Goal: Navigation & Orientation: Find specific page/section

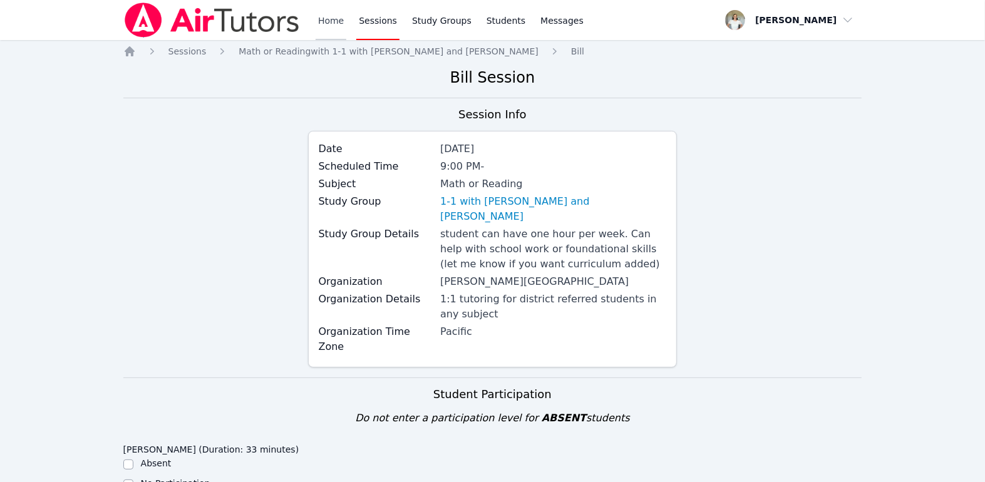
click at [323, 14] on link "Home" at bounding box center [330, 20] width 31 height 40
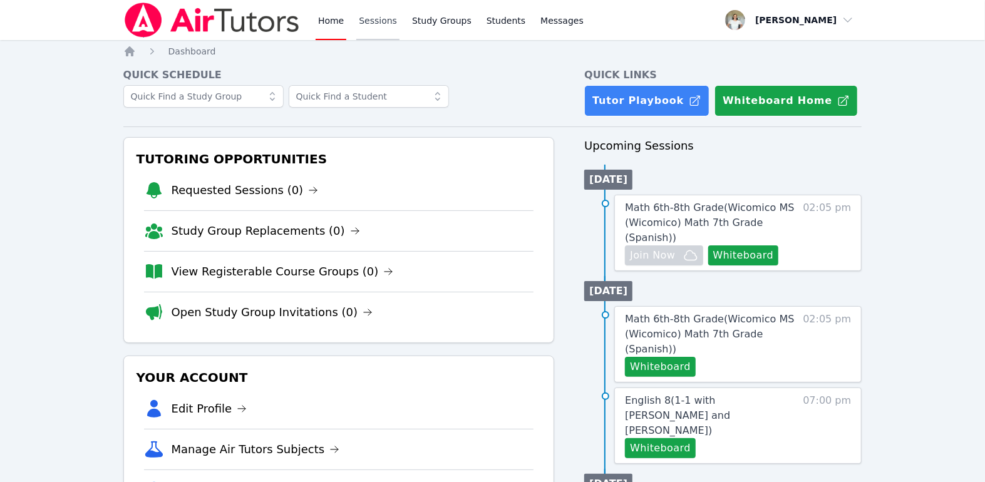
click at [384, 15] on link "Sessions" at bounding box center [377, 20] width 43 height 40
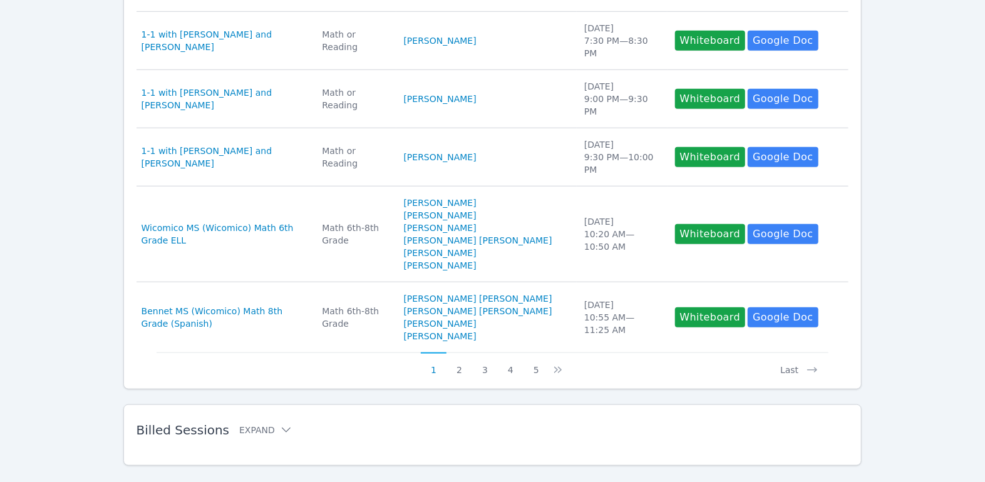
scroll to position [684, 0]
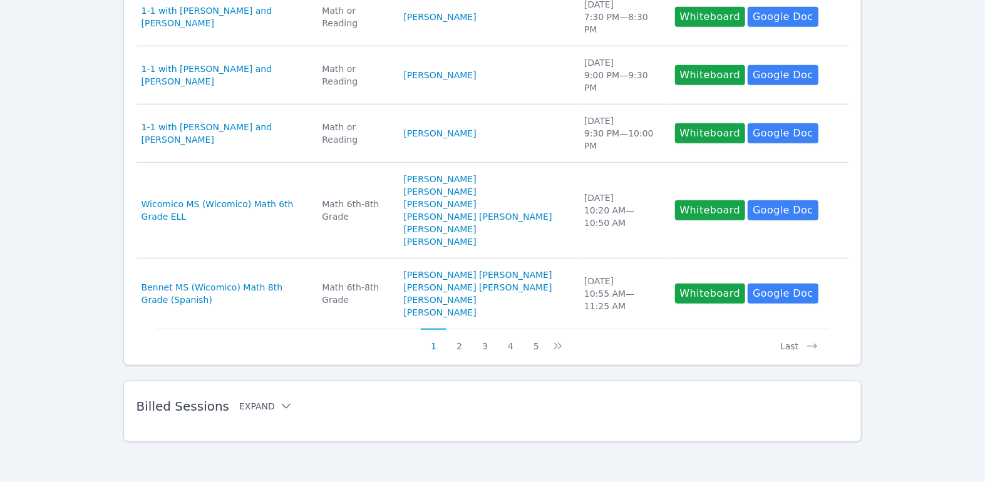
click at [280, 406] on icon at bounding box center [286, 406] width 13 height 13
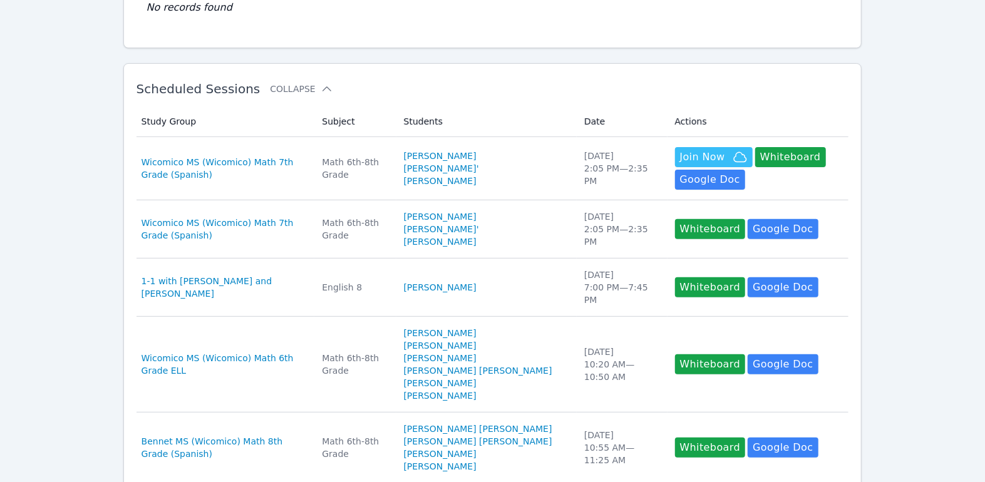
scroll to position [0, 0]
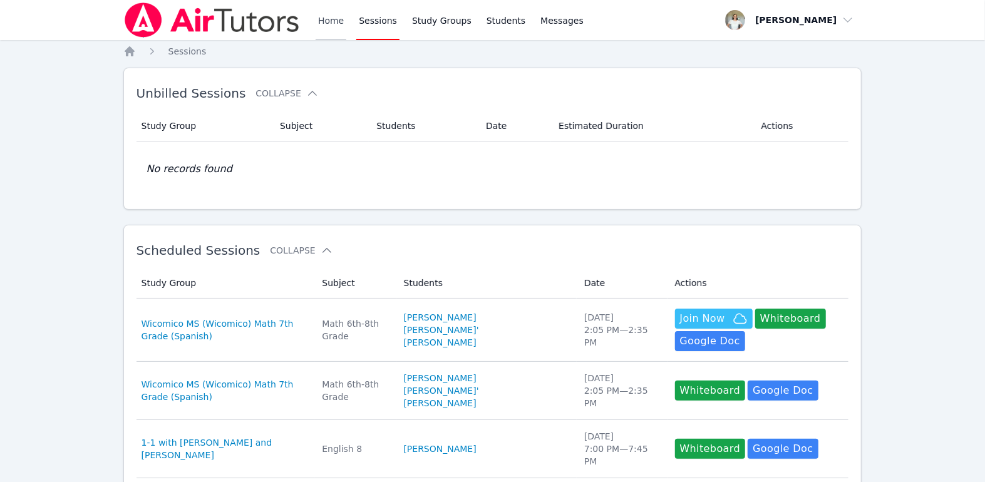
click at [323, 22] on link "Home" at bounding box center [330, 20] width 31 height 40
